Goal: Contribute content

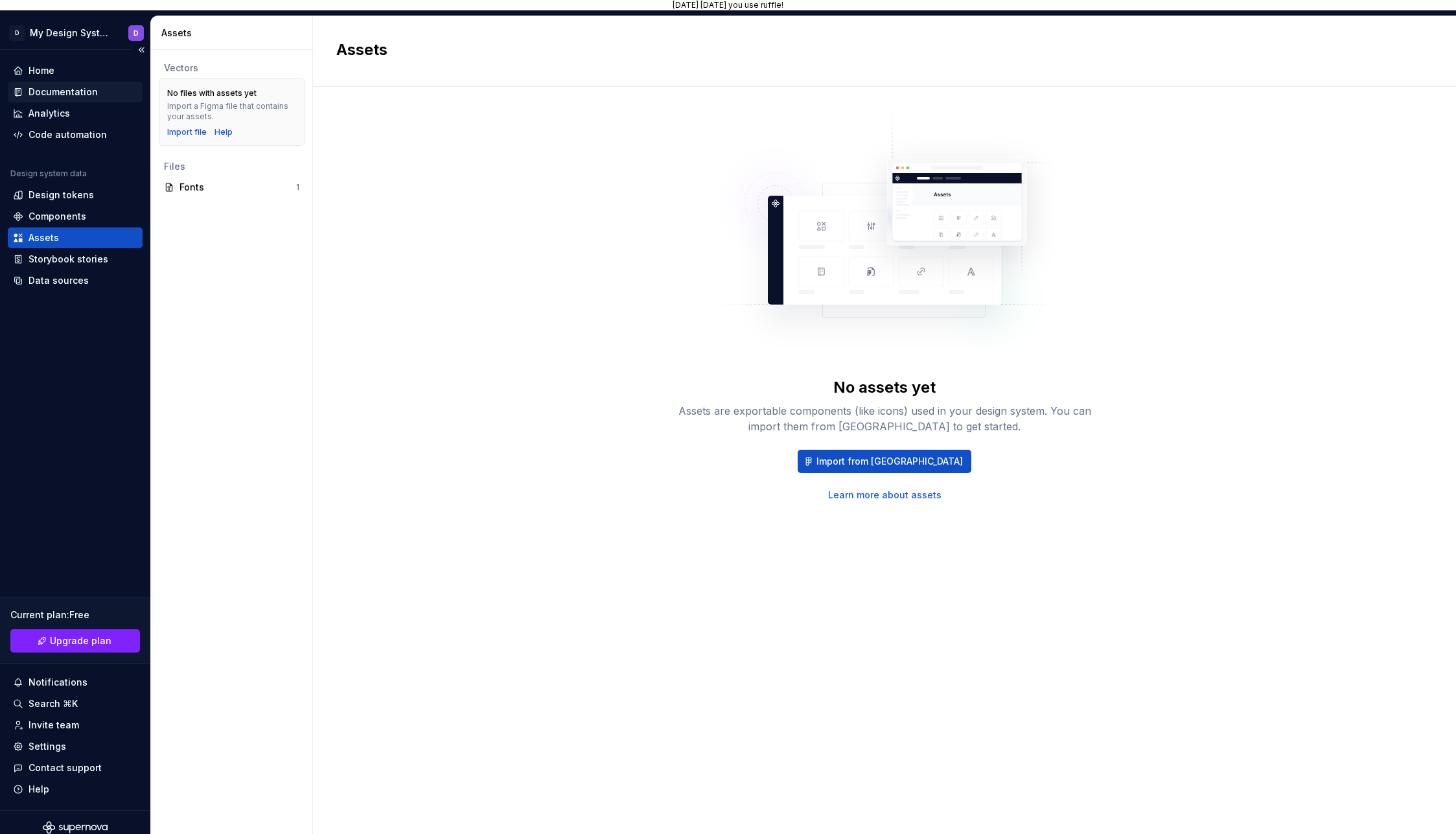
click at [59, 93] on div "Documentation" at bounding box center [63, 92] width 70 height 13
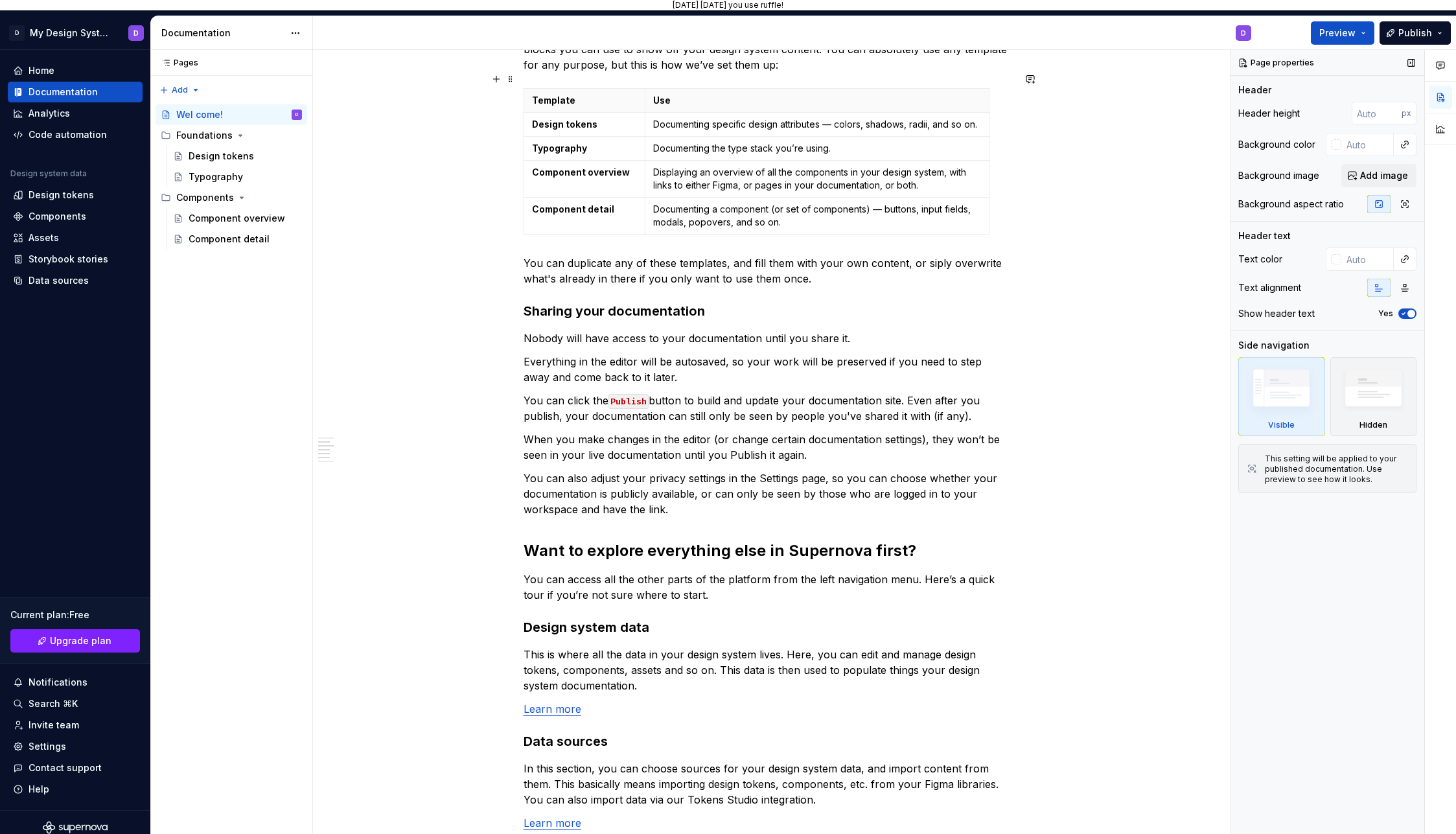
scroll to position [343, 0]
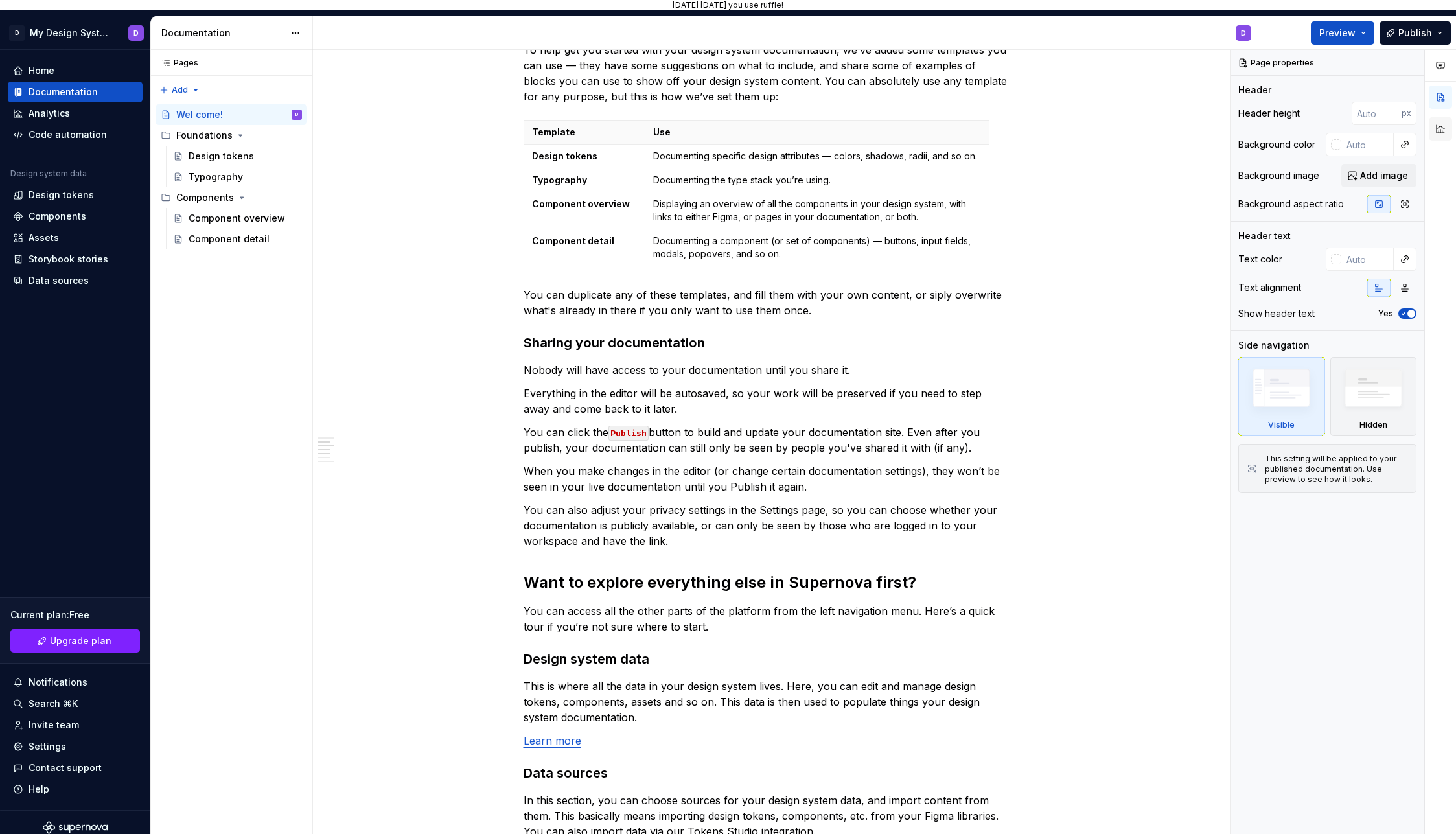
click at [1445, 132] on button "button" at bounding box center [1440, 128] width 23 height 23
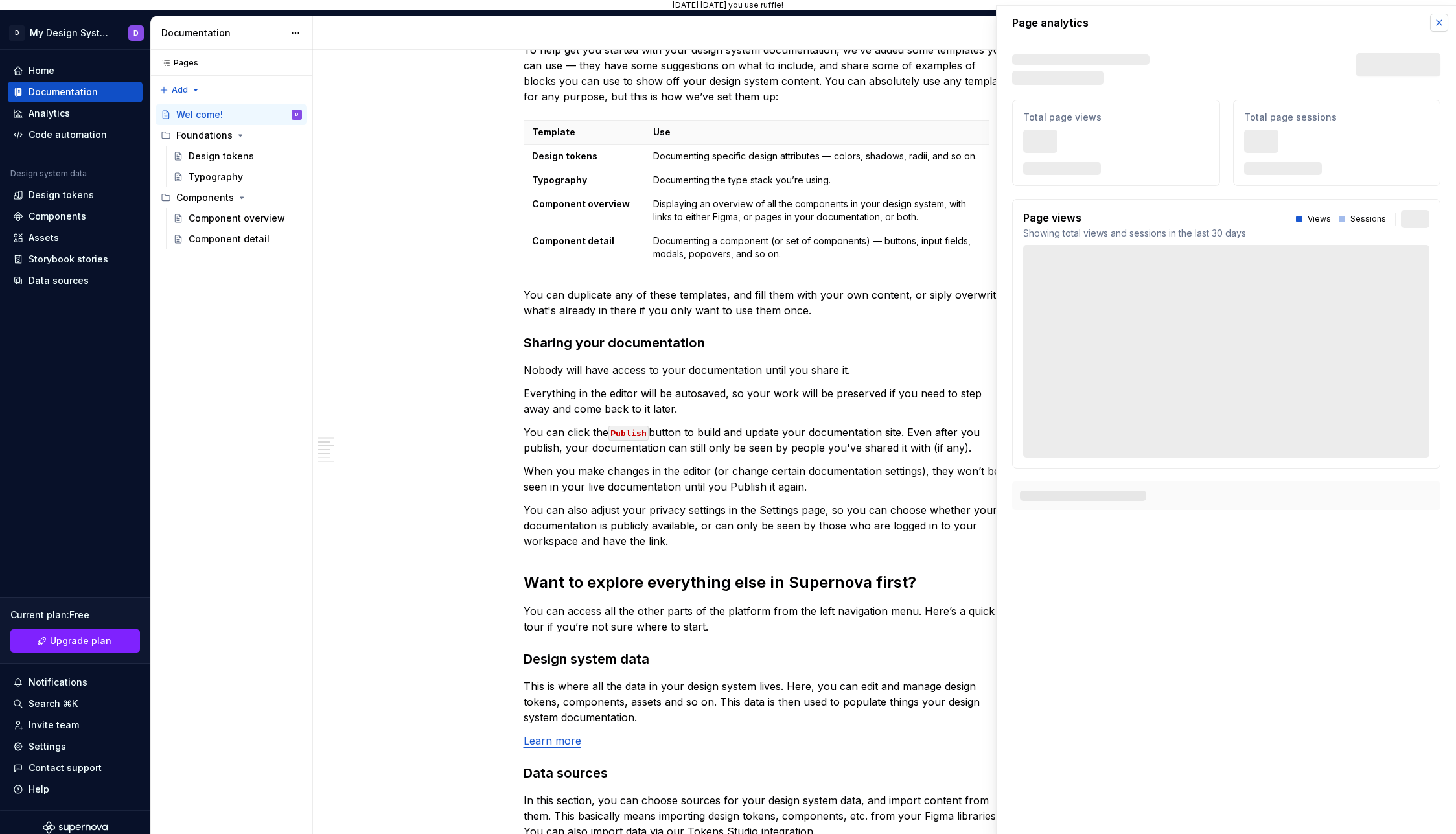
click at [1439, 17] on button "button" at bounding box center [1439, 23] width 18 height 18
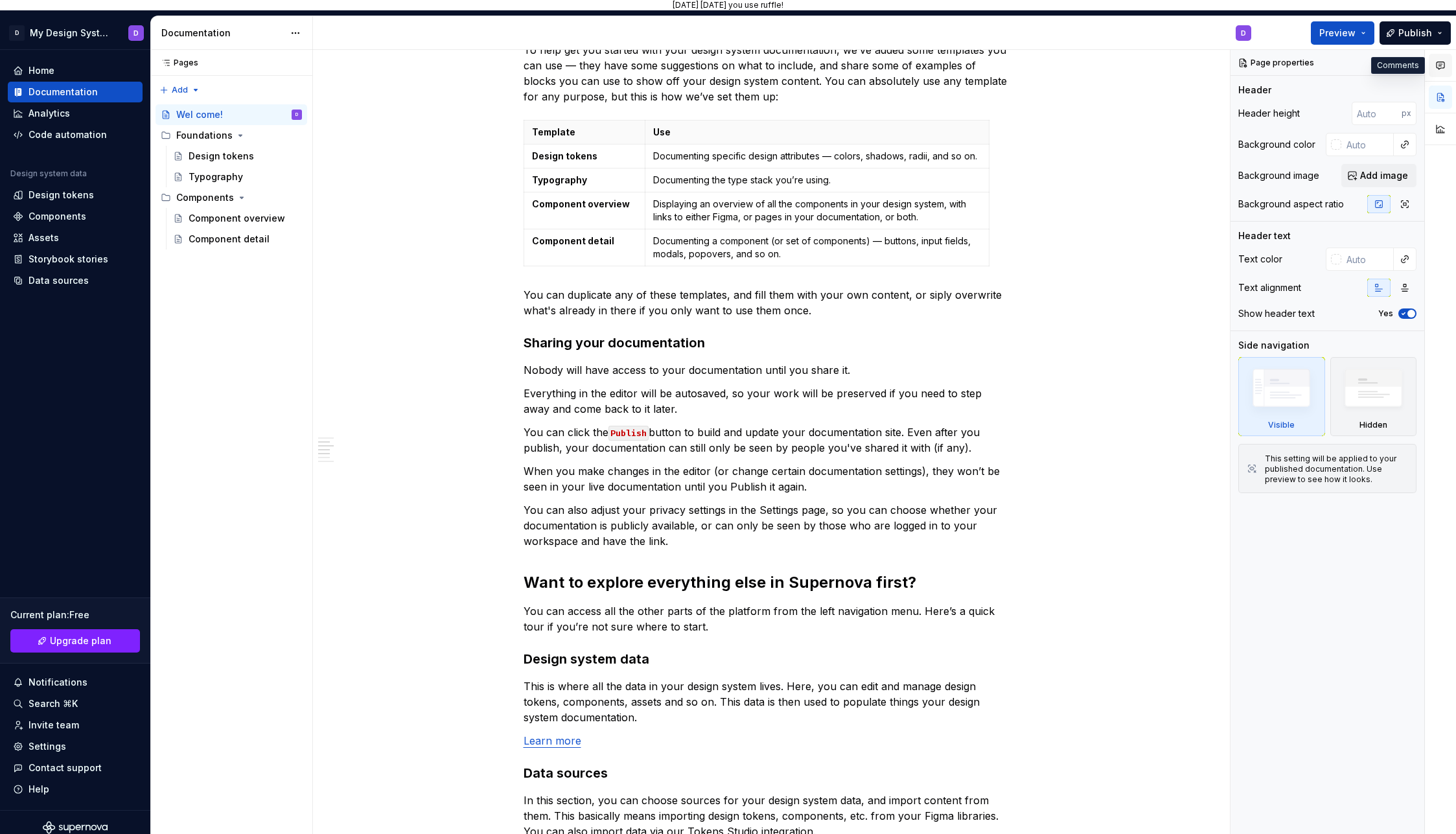
click at [1440, 64] on icon "button" at bounding box center [1440, 65] width 11 height 11
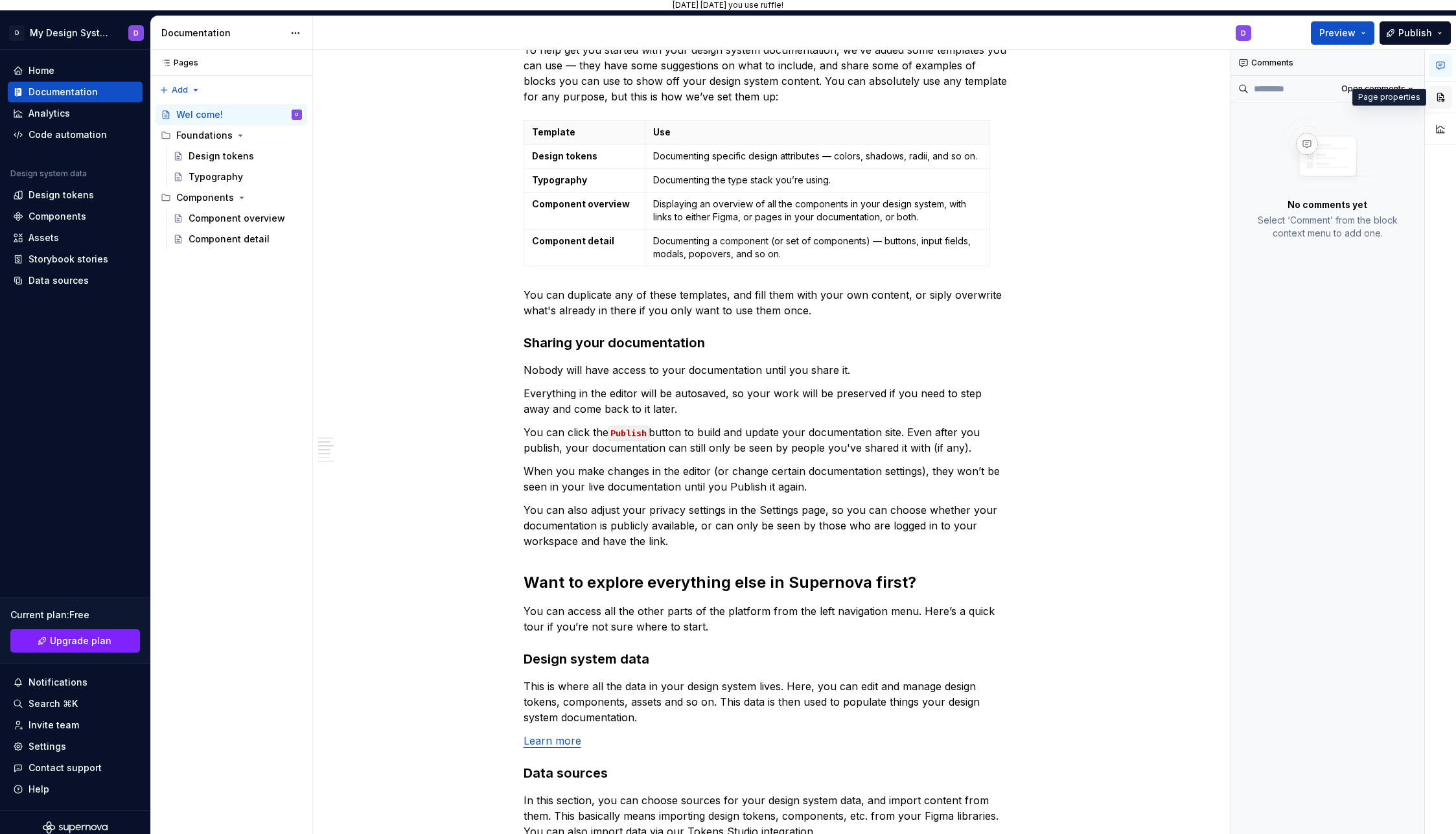
click at [1443, 95] on button "button" at bounding box center [1440, 97] width 23 height 23
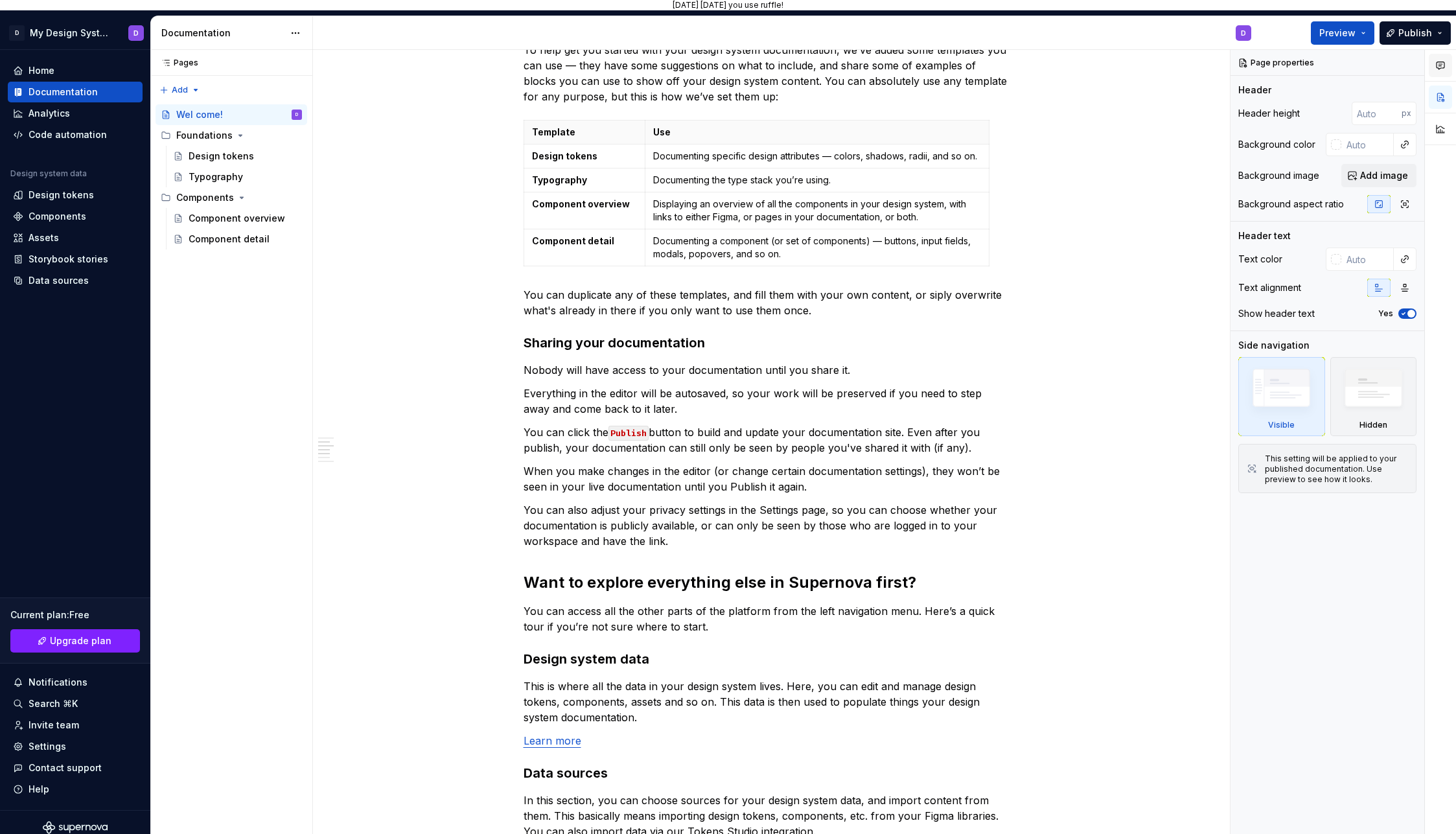
click at [1442, 65] on icon "button" at bounding box center [1440, 65] width 11 height 11
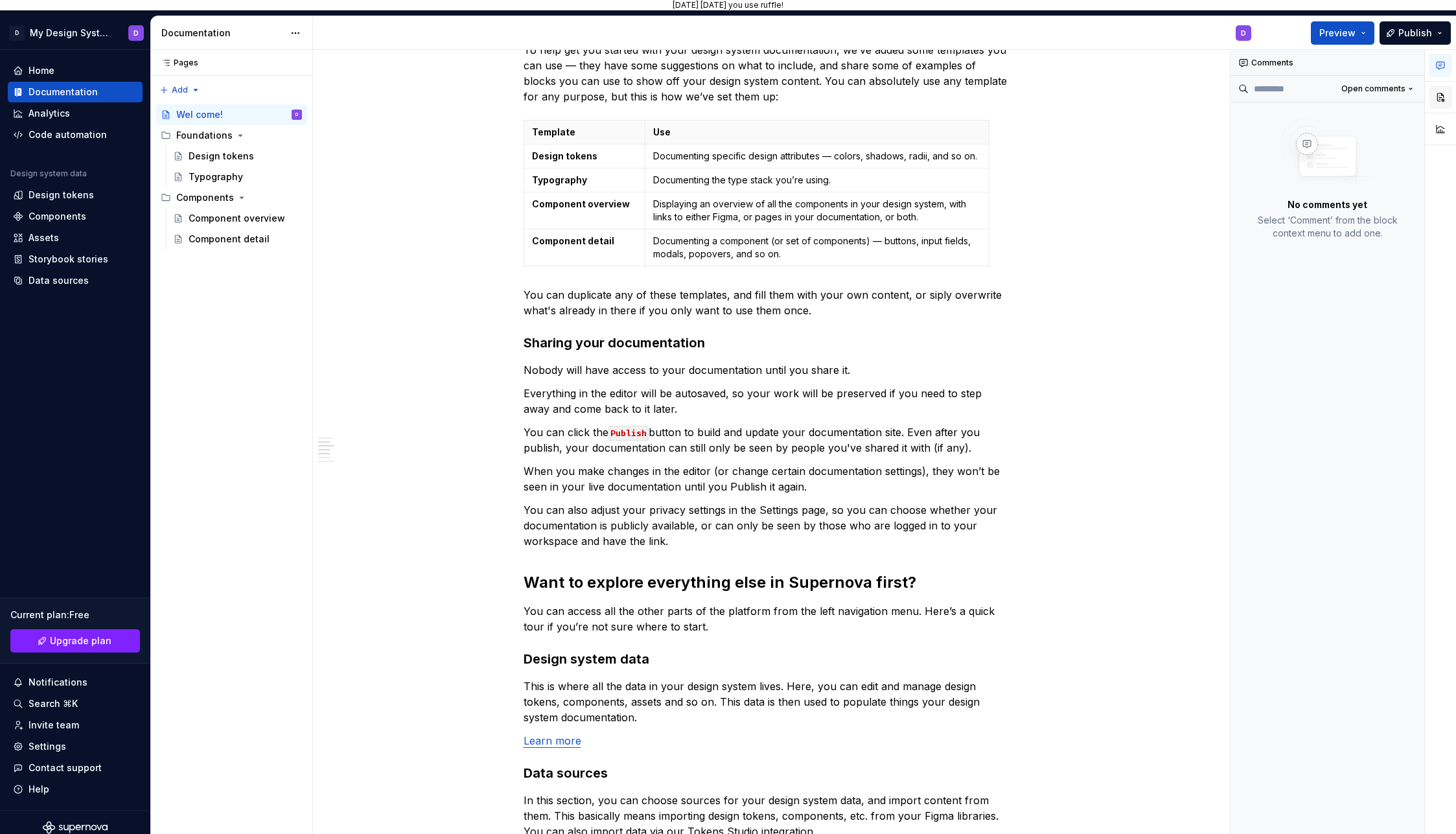
click at [1442, 98] on button "button" at bounding box center [1440, 97] width 23 height 23
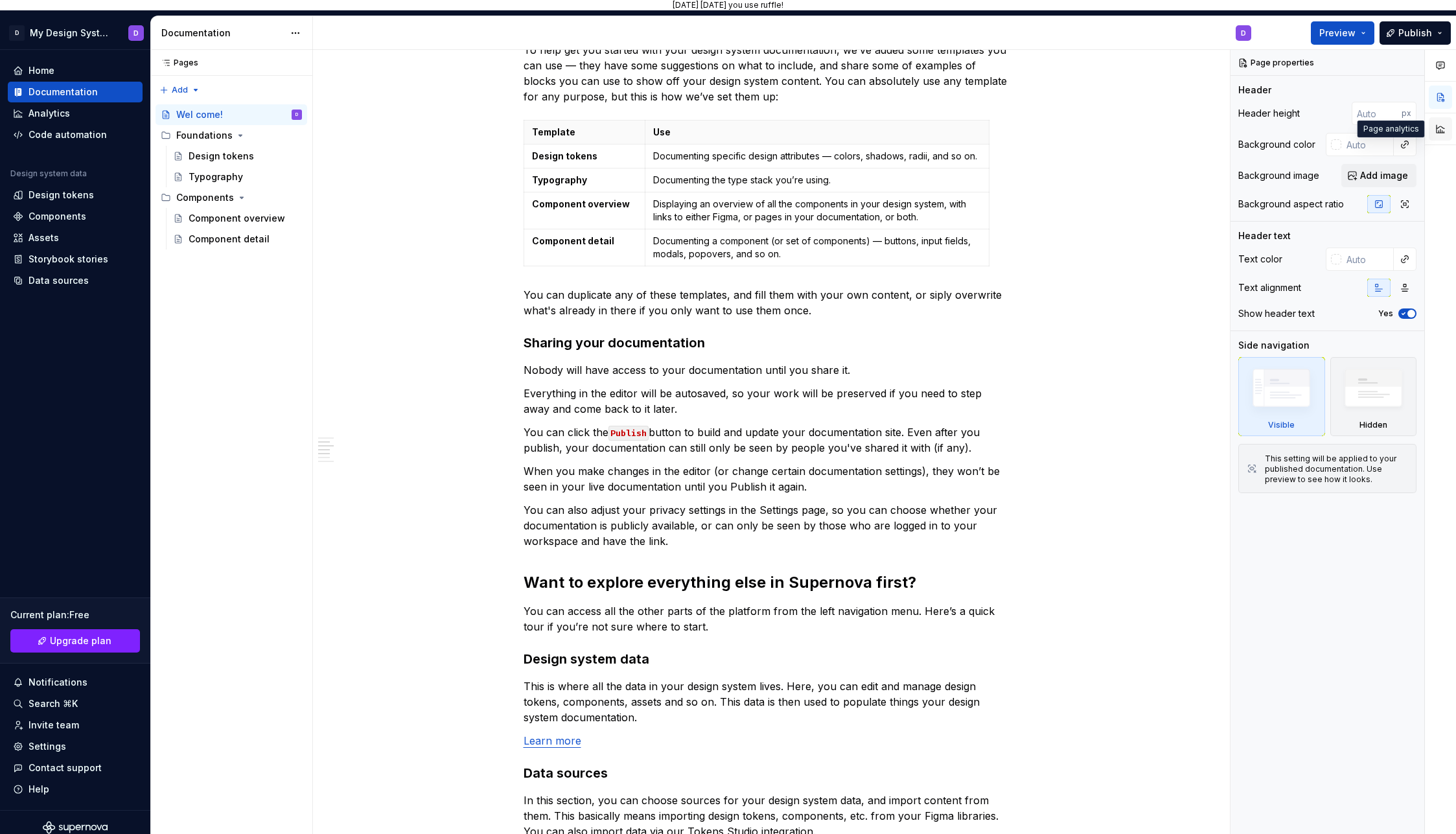
click at [1446, 128] on button "button" at bounding box center [1440, 128] width 23 height 23
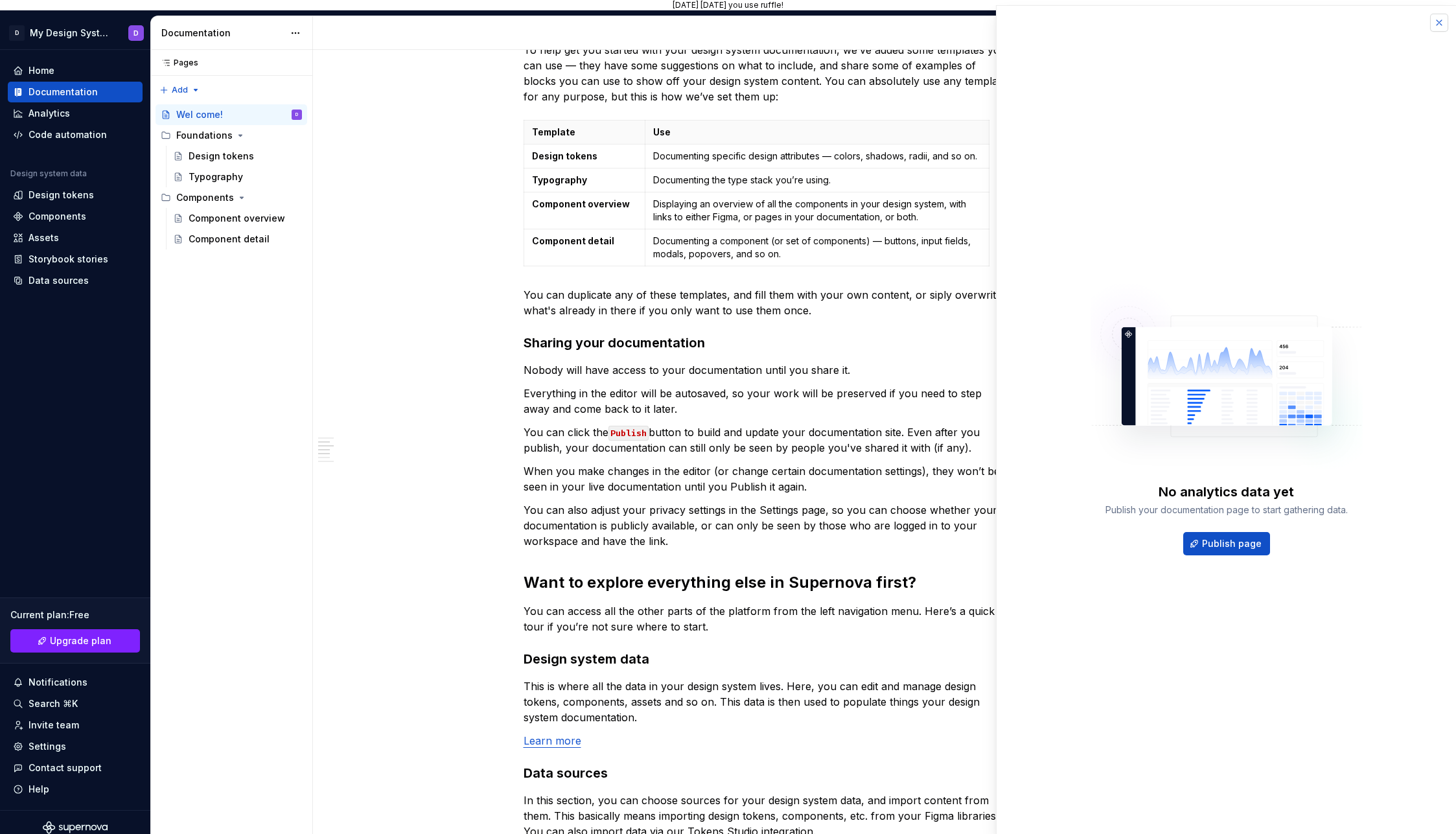
click at [1436, 16] on button "button" at bounding box center [1439, 23] width 18 height 18
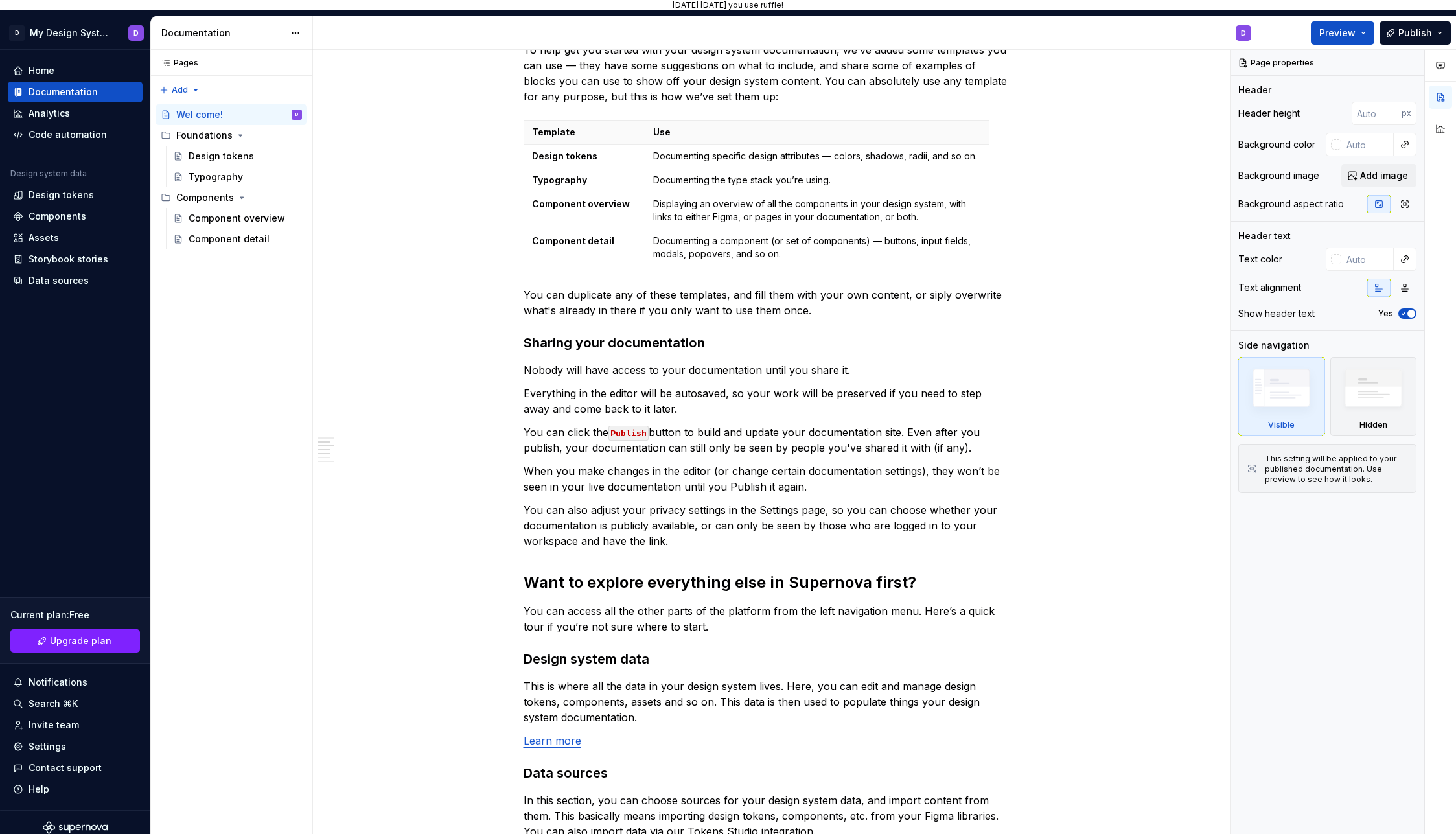
type textarea "*"
